Goal: Task Accomplishment & Management: Complete application form

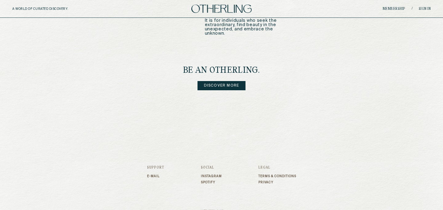
scroll to position [784, 0]
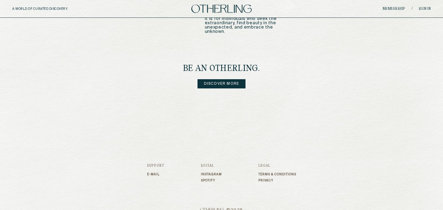
click at [225, 79] on link "Discover more" at bounding box center [222, 83] width 48 height 9
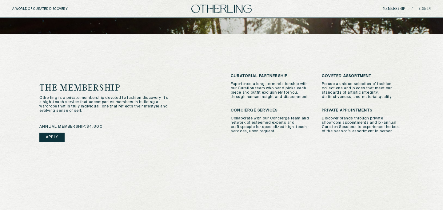
scroll to position [129, 0]
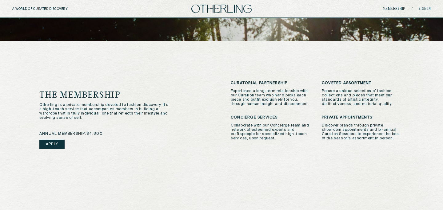
click at [59, 141] on link "Apply" at bounding box center [51, 144] width 25 height 9
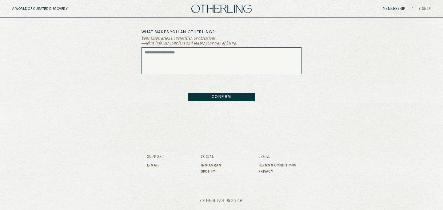
scroll to position [290, 0]
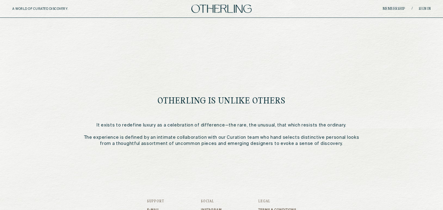
scroll to position [264, 0]
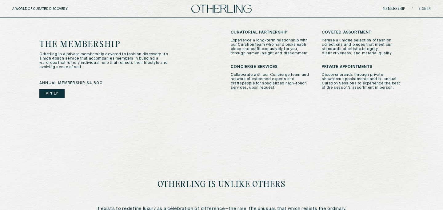
scroll to position [185, 0]
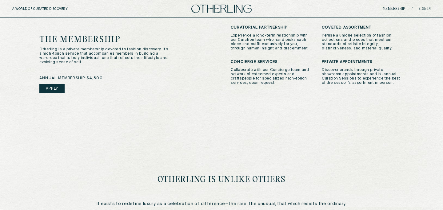
click at [58, 85] on link "Apply" at bounding box center [51, 88] width 25 height 9
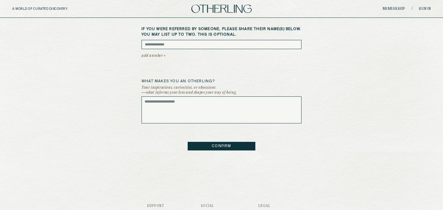
scroll to position [241, 0]
